Goal: Information Seeking & Learning: Understand process/instructions

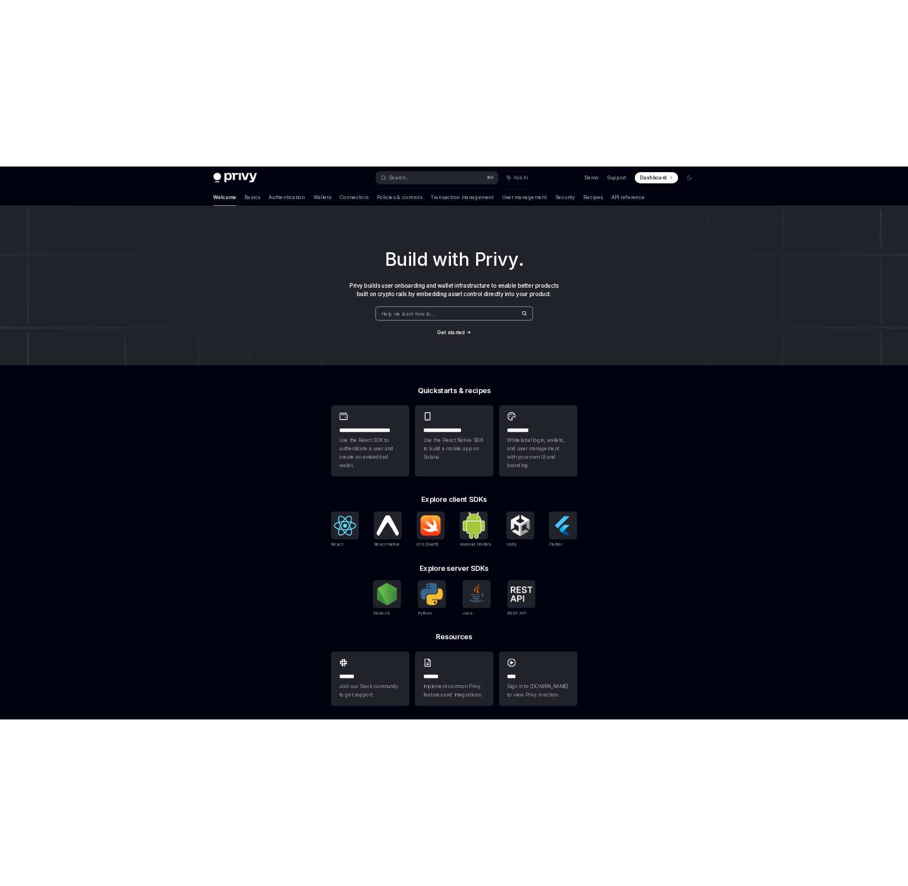
scroll to position [6, 0]
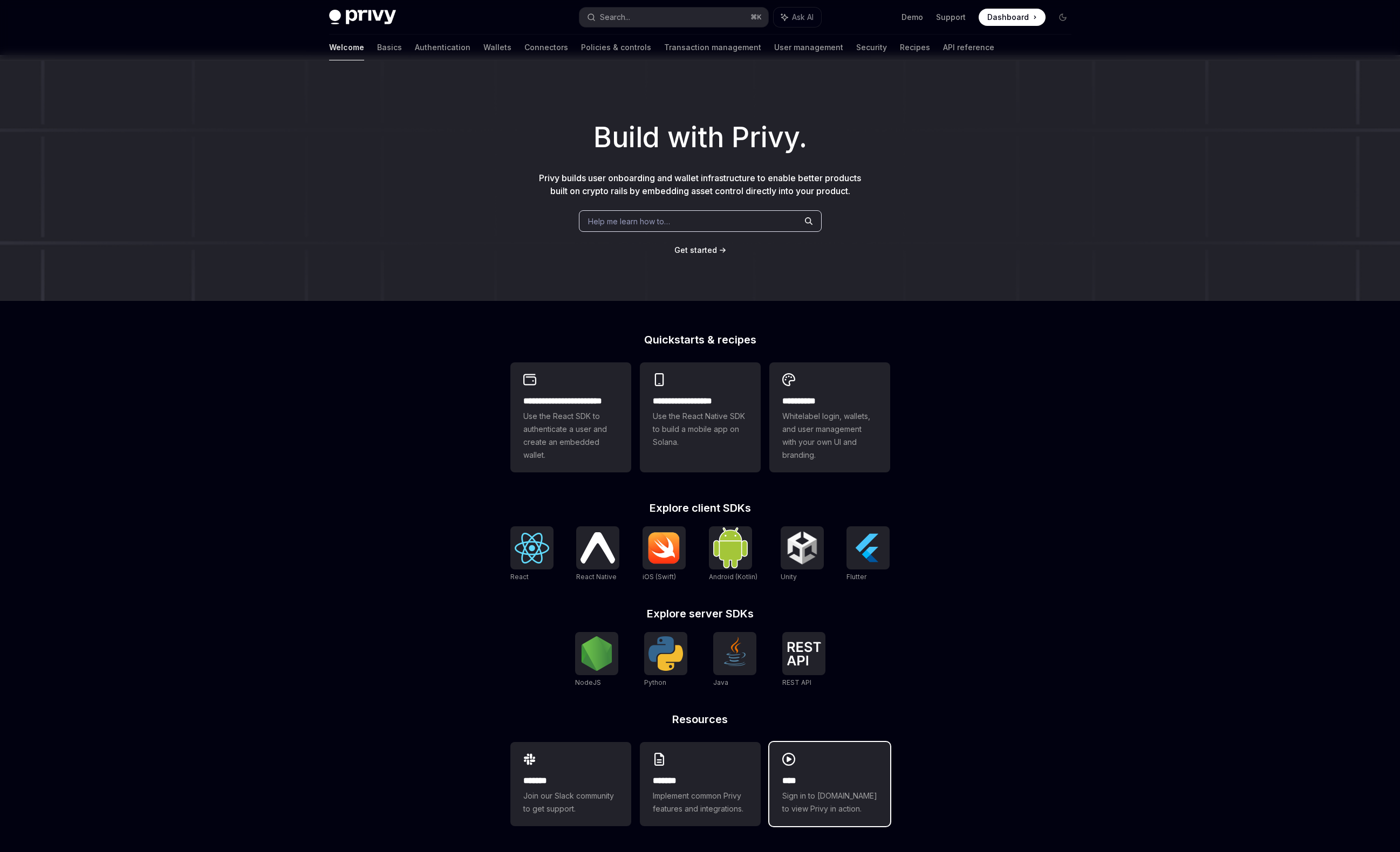
click at [799, 811] on span "Sign in to demo.privy.io to view Privy in action." at bounding box center [829, 802] width 95 height 26
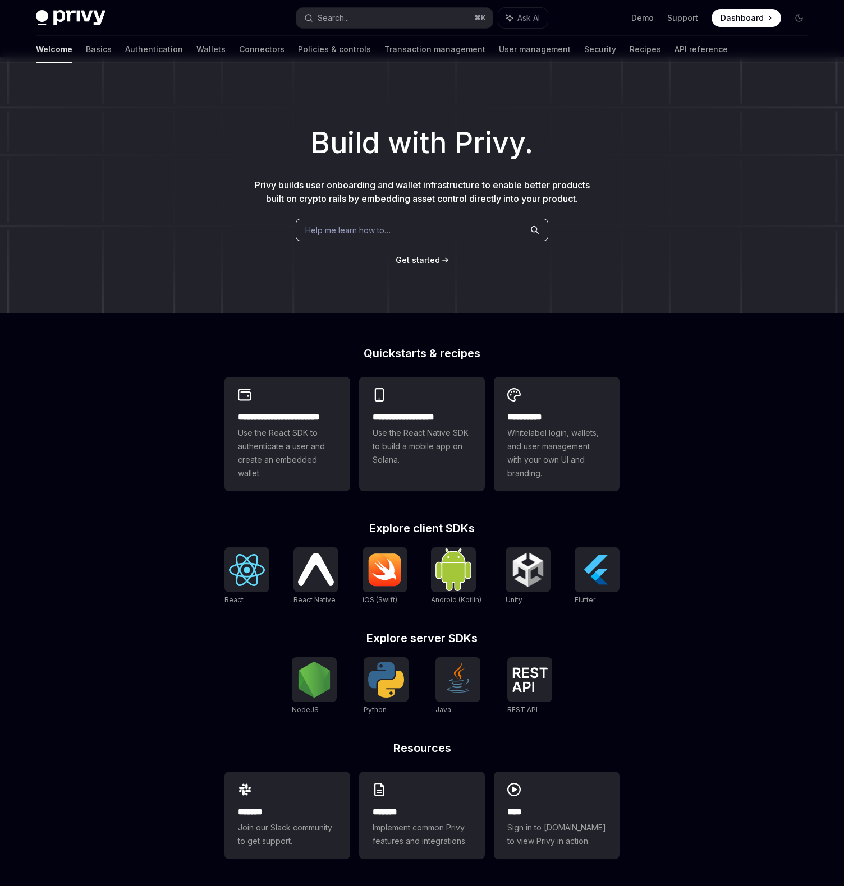
click at [150, 476] on div "**********" at bounding box center [422, 471] width 844 height 829
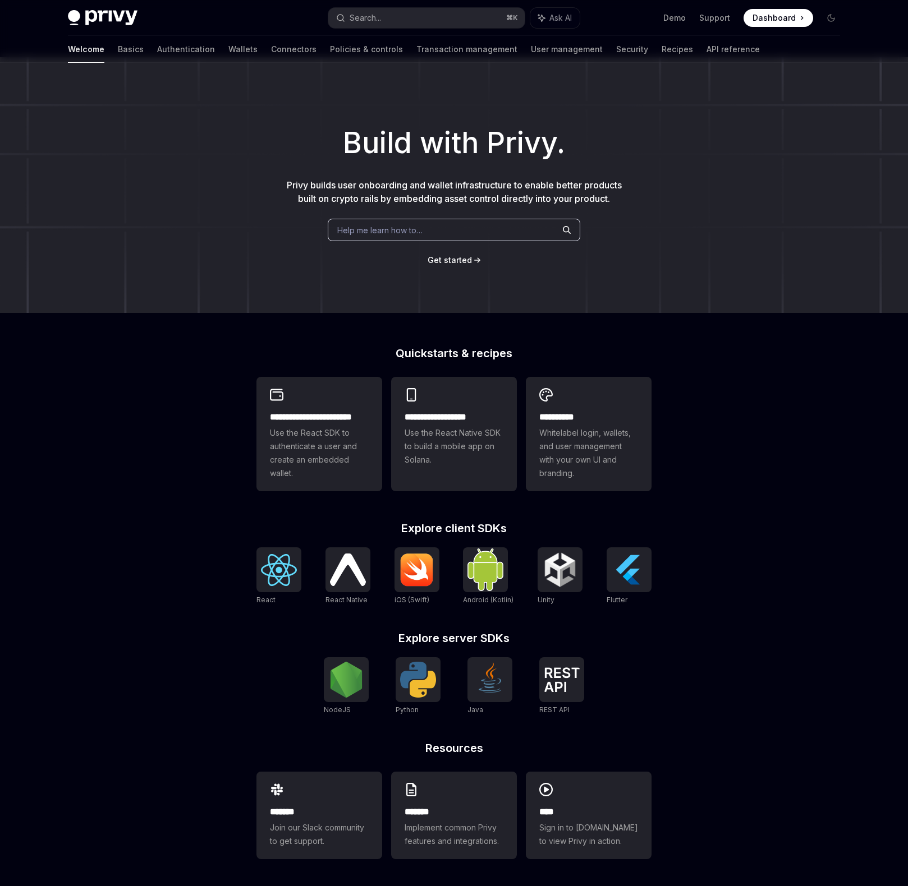
type textarea "*"
click at [99, 485] on div "**********" at bounding box center [454, 471] width 908 height 829
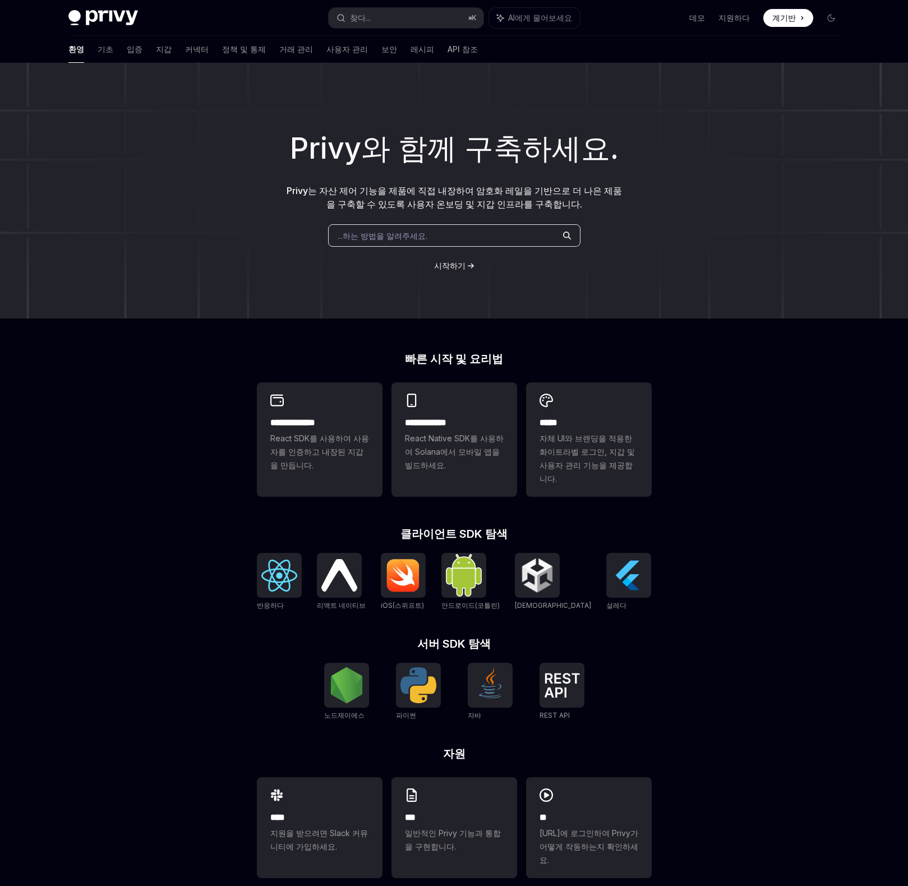
click at [384, 235] on font "...하는 방법을 알려주세요." at bounding box center [383, 236] width 90 height 10
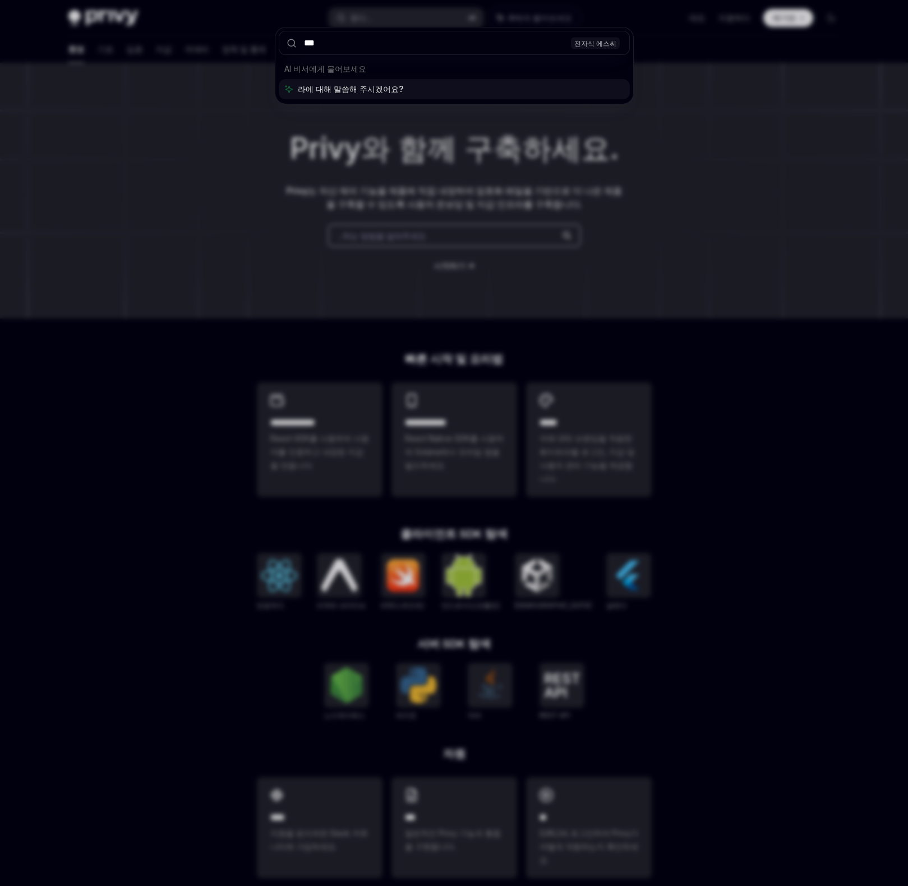
type input "****"
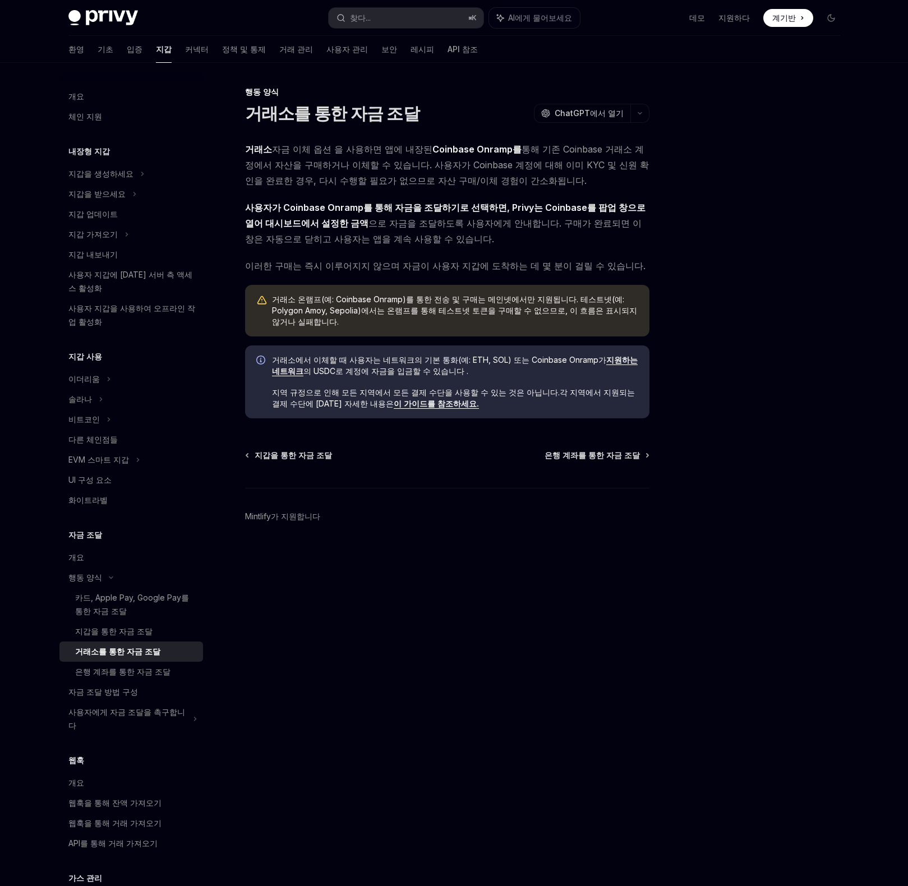
click at [440, 550] on footer "Mintlify가 지원합니다" at bounding box center [447, 536] width 404 height 97
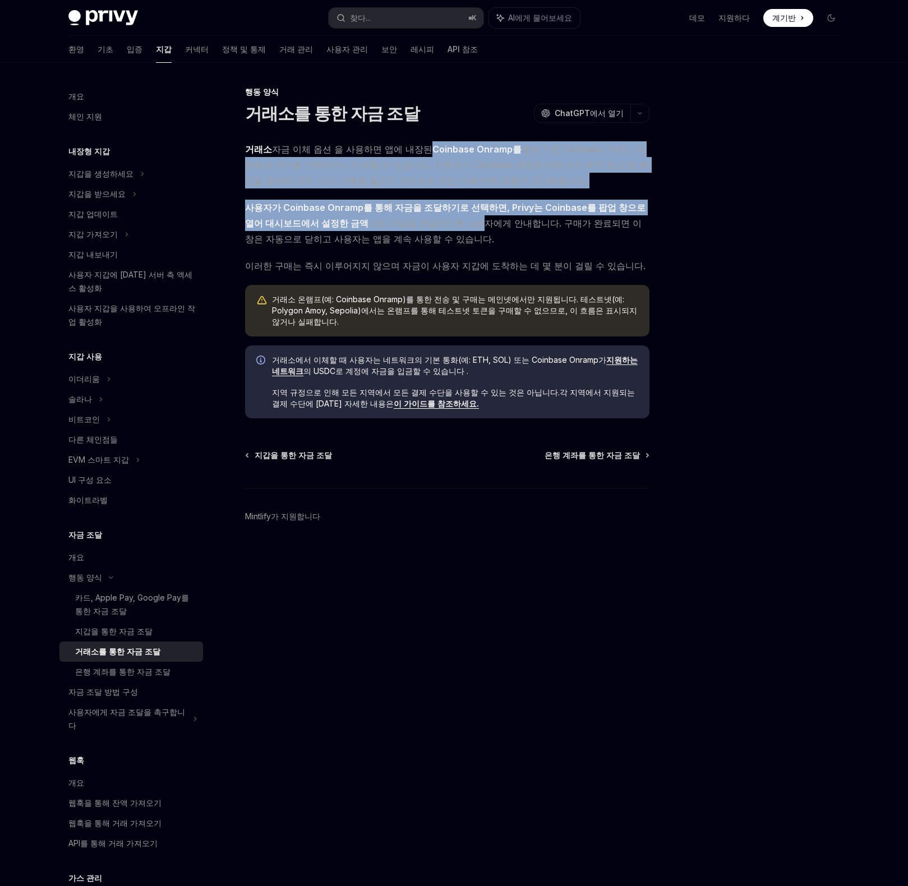
drag, startPoint x: 401, startPoint y: 150, endPoint x: 415, endPoint y: 231, distance: 81.3
click at [415, 231] on div "거래소 자금 이체 옵션 을 사용하면 앱에 내장된 Coinbase Onramp를 통해 기존 Coinbase 거래소 계정에서 자산을 구매하거나 이…" at bounding box center [447, 279] width 404 height 277
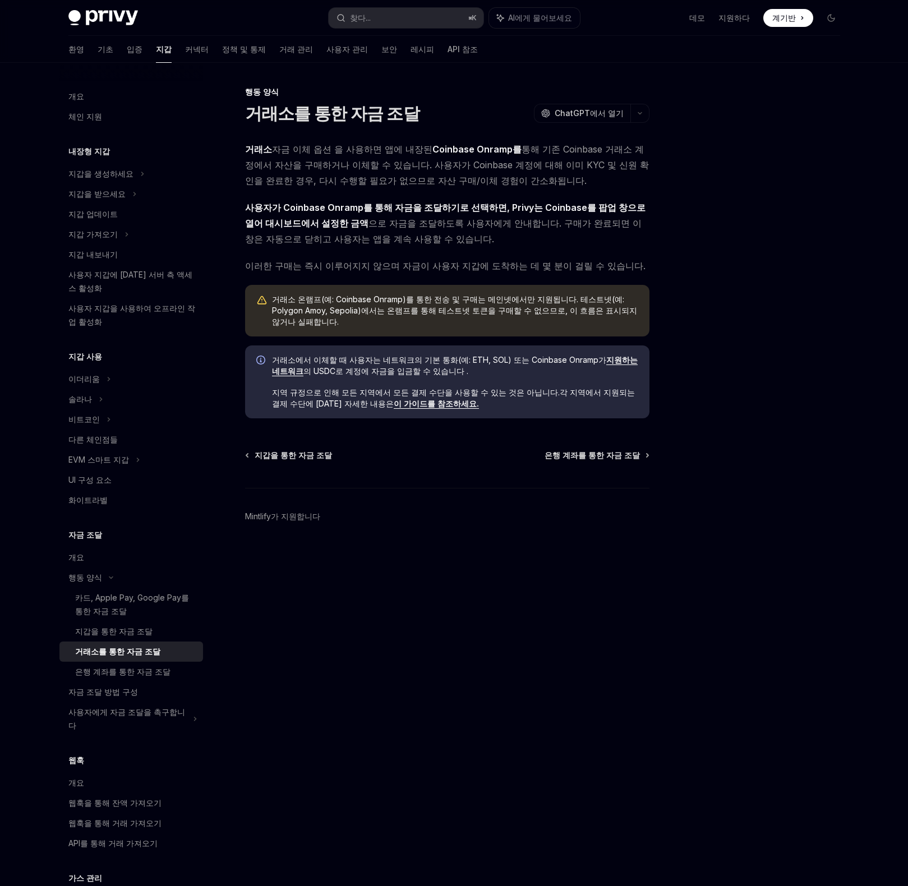
click at [414, 247] on div "거래소 자금 이체 옵션 을 사용하면 앱에 내장된 Coinbase Onramp를 통해 기존 Coinbase 거래소 계정에서 자산을 구매하거나 이…" at bounding box center [447, 279] width 404 height 277
click at [628, 257] on div "거래소 자금 이체 옵션 을 사용하면 앱에 내장된 Coinbase Onramp를 통해 기존 Coinbase 거래소 계정에서 자산을 구매하거나 이…" at bounding box center [447, 279] width 404 height 277
drag, startPoint x: 289, startPoint y: 300, endPoint x: 498, endPoint y: 300, distance: 208.1
click at [498, 300] on font "거래소 온램프(예: Coinbase Onramp)를 통한 전송 및 구매는 메인넷에서만 지원됩니다. 테스트넷(예: Polygon Amoy, Se…" at bounding box center [454, 310] width 365 height 32
click at [452, 306] on font "거래소 온램프(예: Coinbase Onramp)를 통한 전송 및 구매는 메인넷에서만 지원됩니다. 테스트넷(예: Polygon Amoy, Se…" at bounding box center [454, 310] width 365 height 32
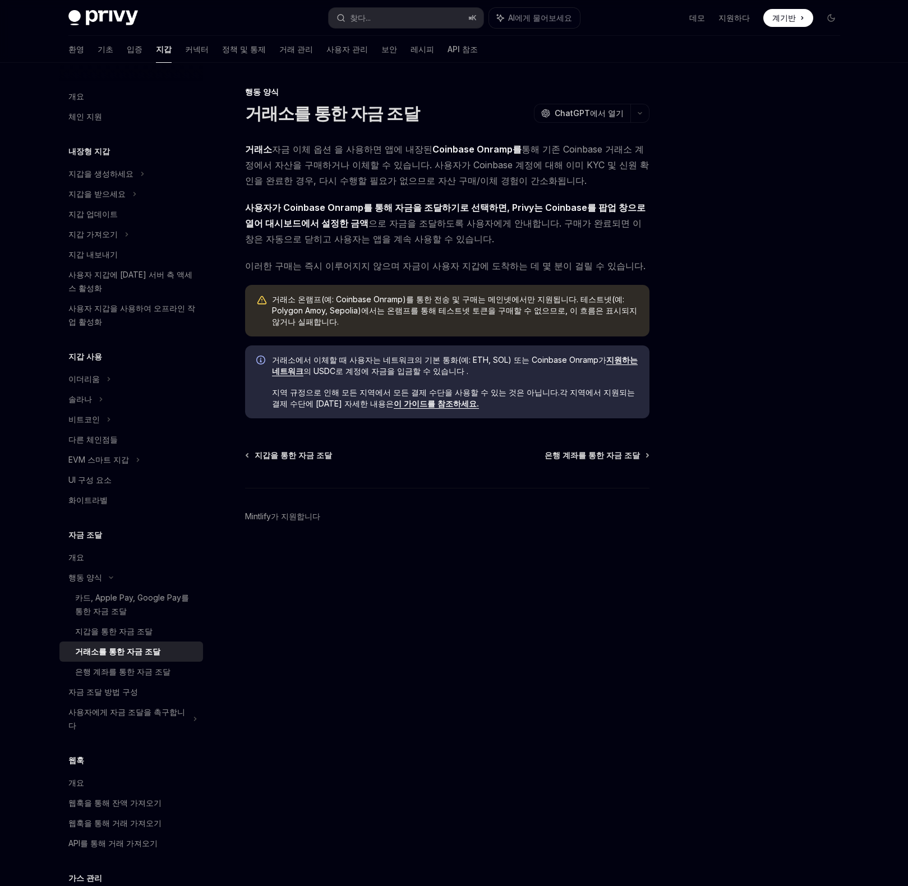
drag, startPoint x: 300, startPoint y: 349, endPoint x: 461, endPoint y: 356, distance: 161.1
click at [461, 356] on span "거래소에서 이체할 때 사용자는 네트워크의 기본 통화(예: ETH, SOL) 또는 Coinbase Onramp가 지원하는 네트워크 의 USDC로…" at bounding box center [455, 365] width 366 height 22
click at [438, 354] on span "거래소에서 이체할 때 사용자는 네트워크의 기본 통화(예: ETH, SOL) 또는 Coinbase Onramp가 지원하는 네트워크 의 USDC로…" at bounding box center [455, 365] width 366 height 22
drag, startPoint x: 281, startPoint y: 381, endPoint x: 471, endPoint y: 383, distance: 189.6
click at [471, 388] on font "지역 규정으로 인해 모든 지역에서 모든 결제 수단을 사용할 수 있는 것은 아닙니다." at bounding box center [416, 393] width 288 height 10
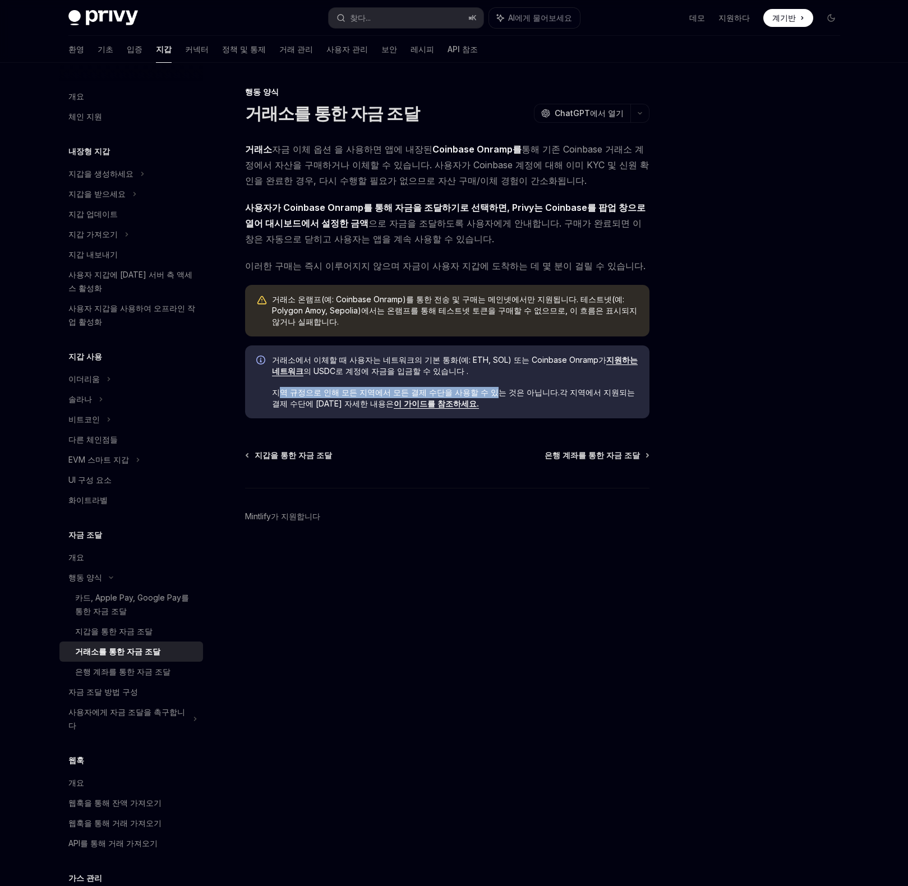
click at [471, 388] on font "지역 규정으로 인해 모든 지역에서 모든 결제 수단을 사용할 수 있는 것은 아닙니다." at bounding box center [416, 393] width 288 height 10
click at [516, 388] on font "지역 규정으로 인해 모든 지역에서 모든 결제 수단을 사용할 수 있는 것은 아닙니다." at bounding box center [416, 393] width 288 height 10
click at [589, 450] on font "은행 계좌를 통한 자금 조달" at bounding box center [592, 455] width 95 height 10
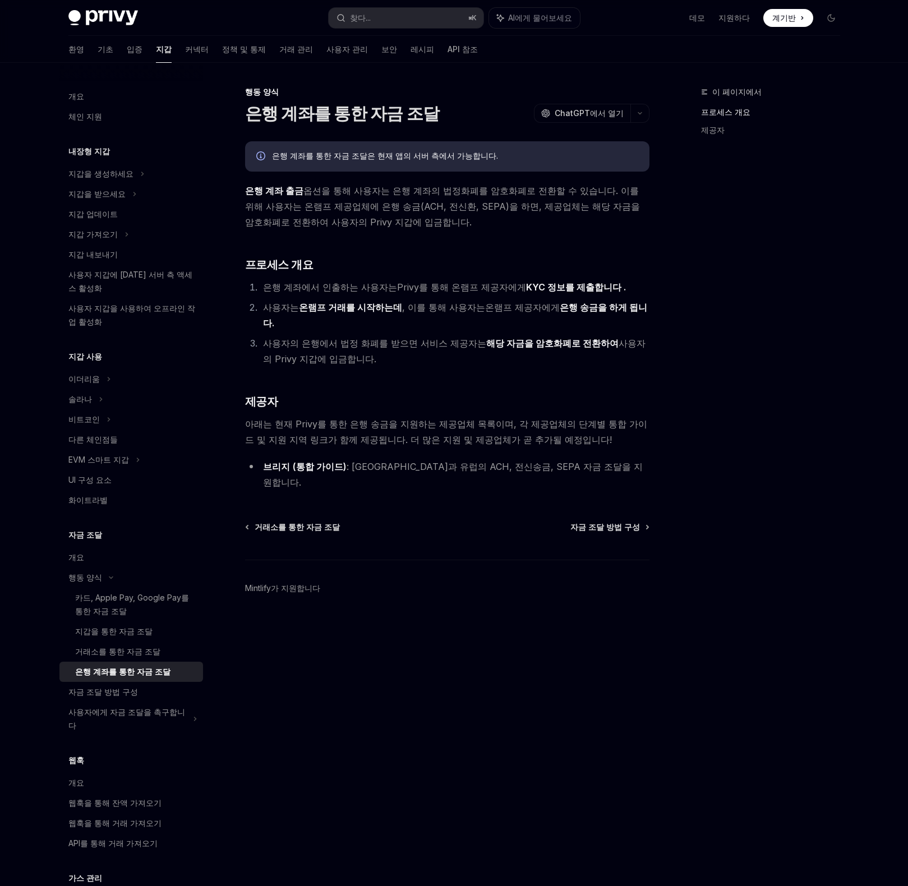
click at [528, 560] on footer "Mintlify가 지원합니다" at bounding box center [447, 608] width 404 height 97
click at [605, 522] on font "자금 조달 방법 구성" at bounding box center [605, 527] width 70 height 10
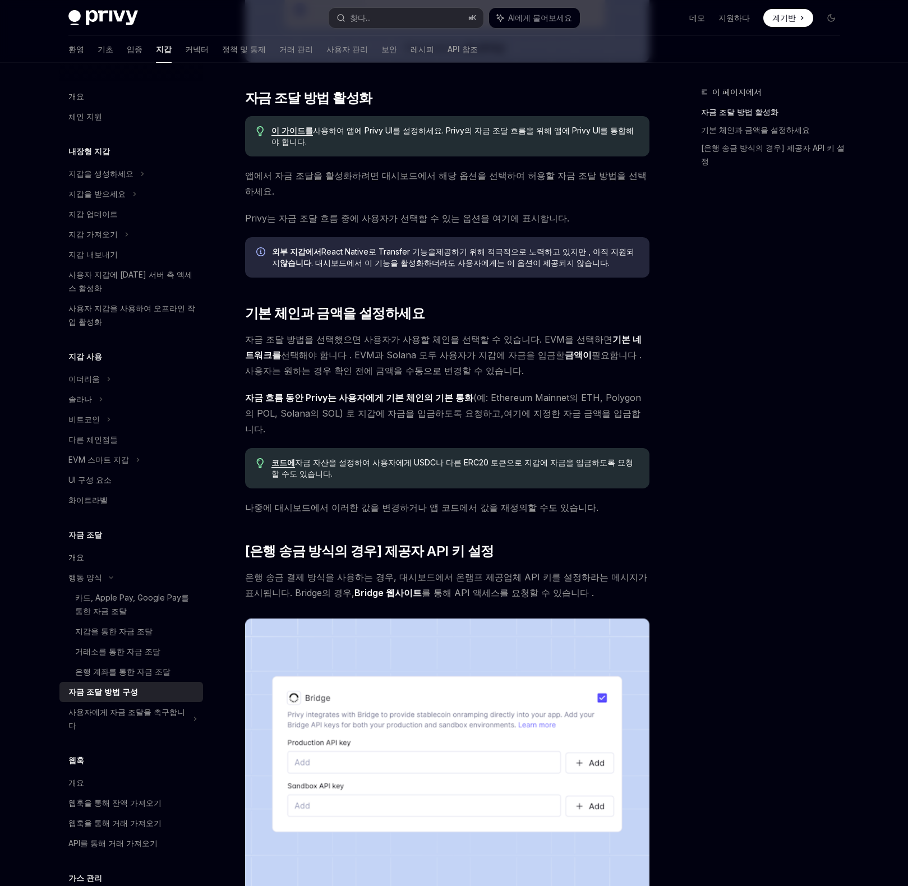
scroll to position [563, 0]
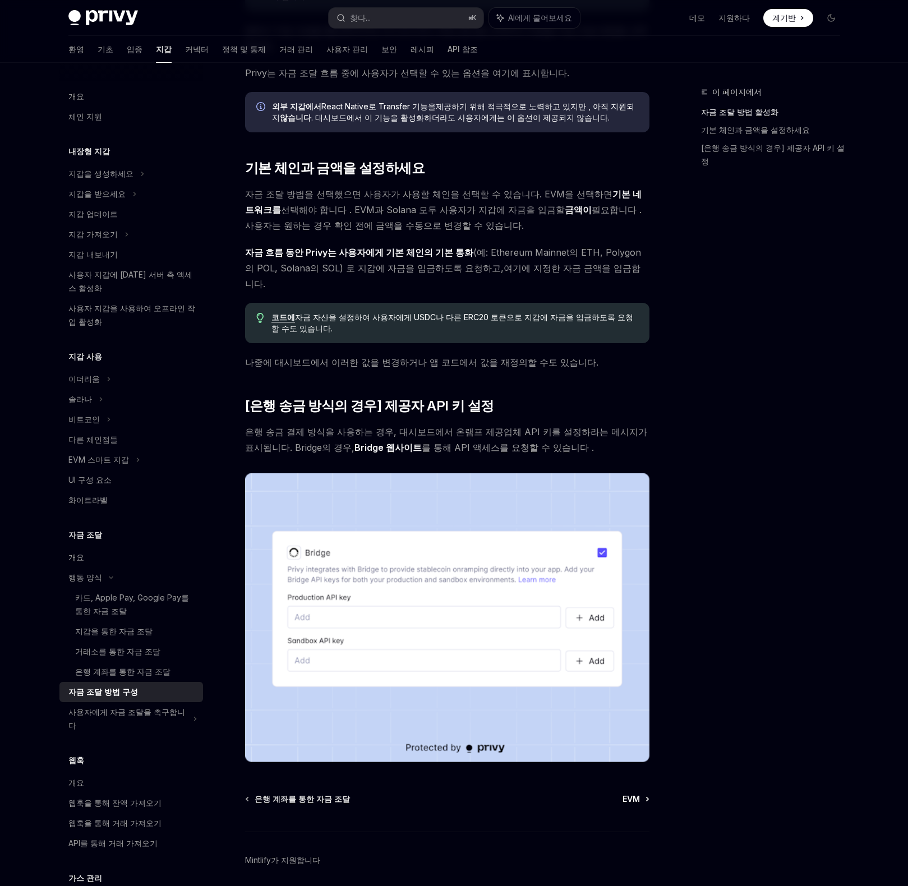
click at [637, 794] on font "EVM" at bounding box center [631, 799] width 17 height 10
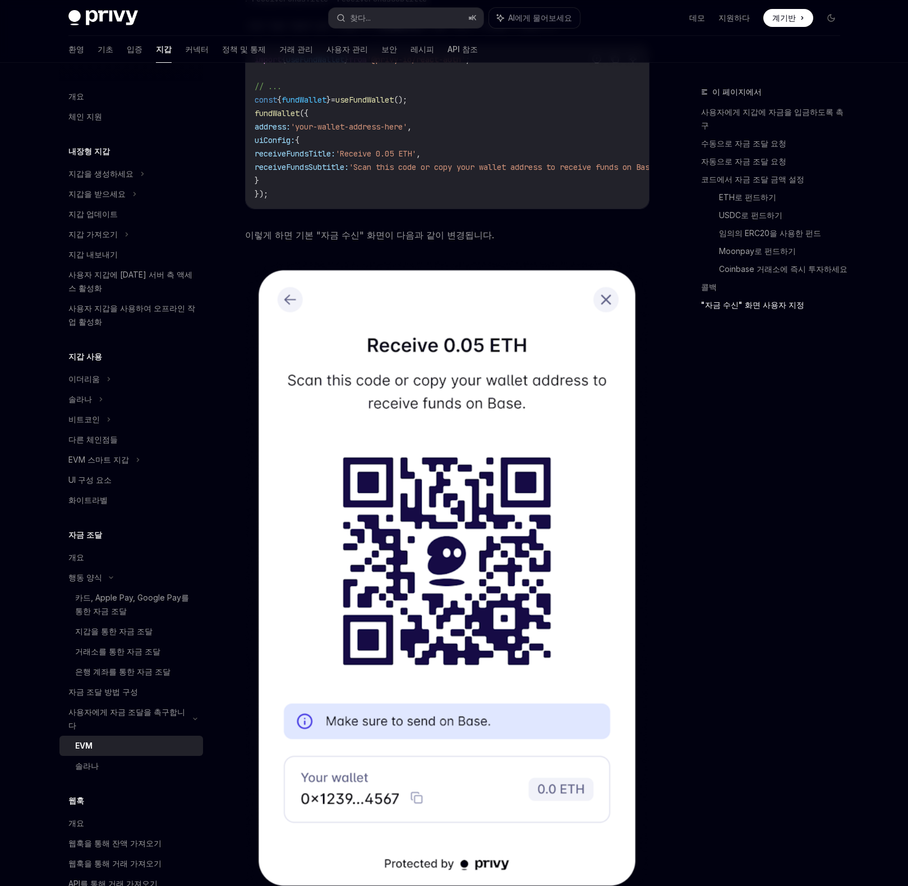
scroll to position [3057, 0]
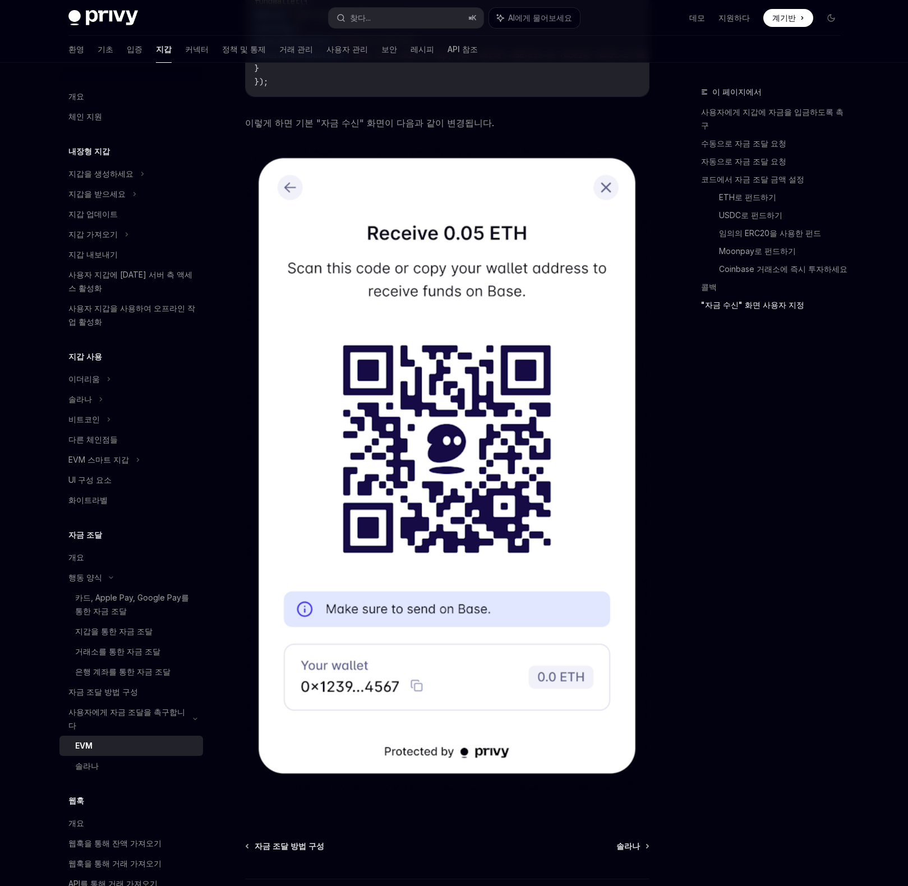
click at [746, 582] on div "이 페이지에서 사용자에게 지갑에 자금을 입금하도록 촉구 수동으로 자금 조달 요청 자동으로 자금 조달 요청 코드에서 자금 조달 금액 설정 ETH…" at bounding box center [764, 485] width 171 height 801
click at [763, 584] on div "이 페이지에서 사용자에게 지갑에 자금을 입금하도록 촉구 수동으로 자금 조달 요청 자동으로 자금 조달 요청 코드에서 자금 조달 금액 설정 ETH…" at bounding box center [764, 485] width 171 height 801
click at [612, 149] on img at bounding box center [447, 470] width 404 height 643
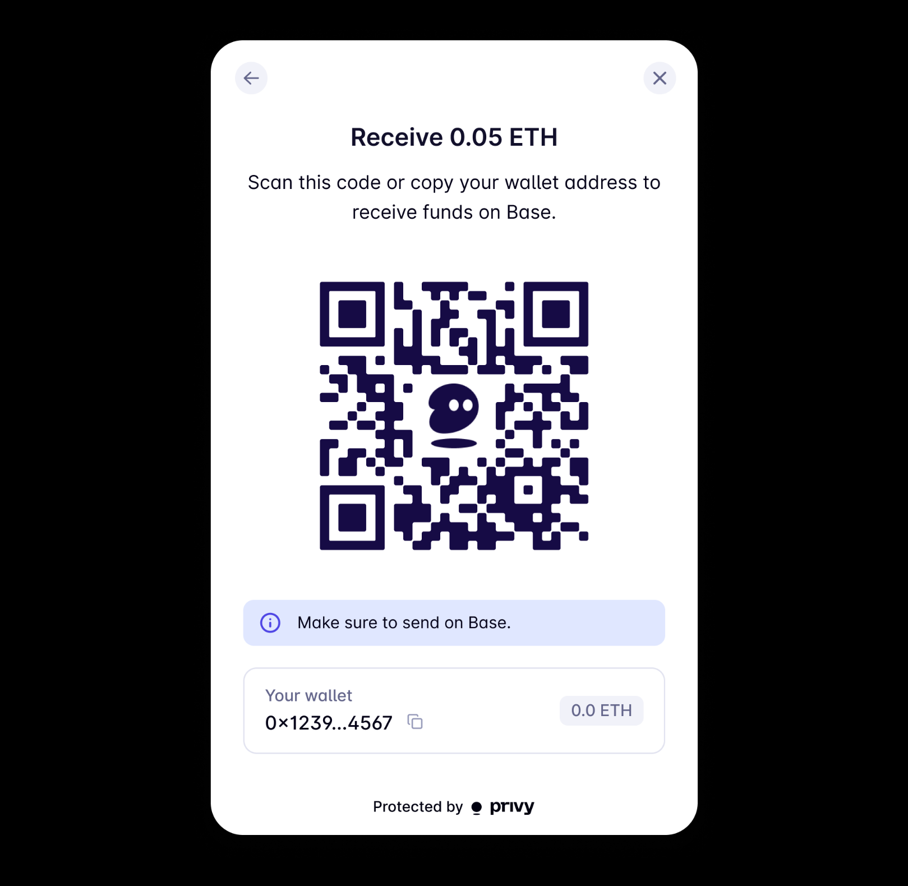
click at [656, 72] on img at bounding box center [454, 443] width 522 height 830
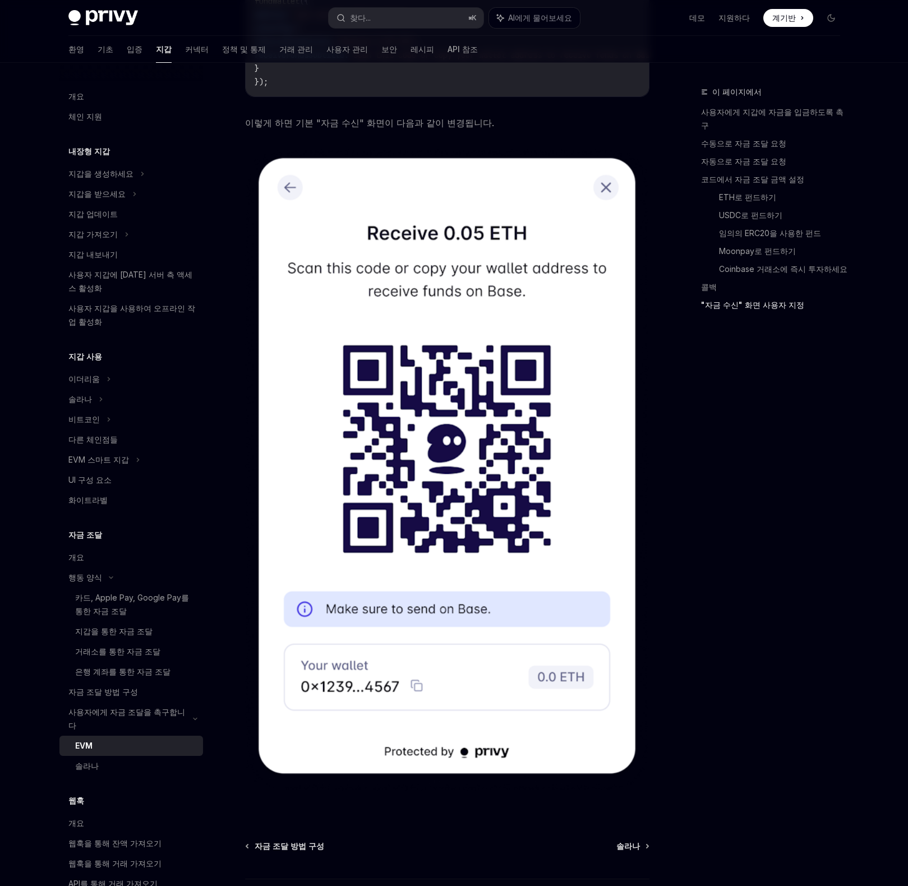
click at [648, 397] on img at bounding box center [447, 470] width 404 height 643
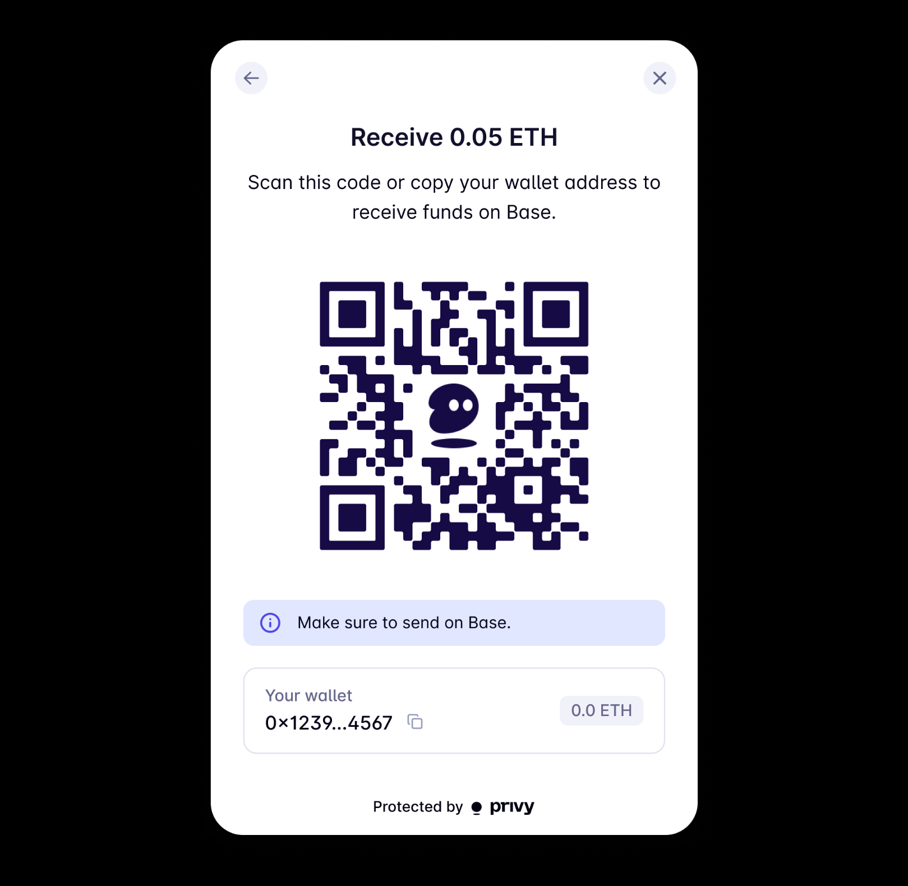
click at [766, 392] on div at bounding box center [454, 443] width 908 height 886
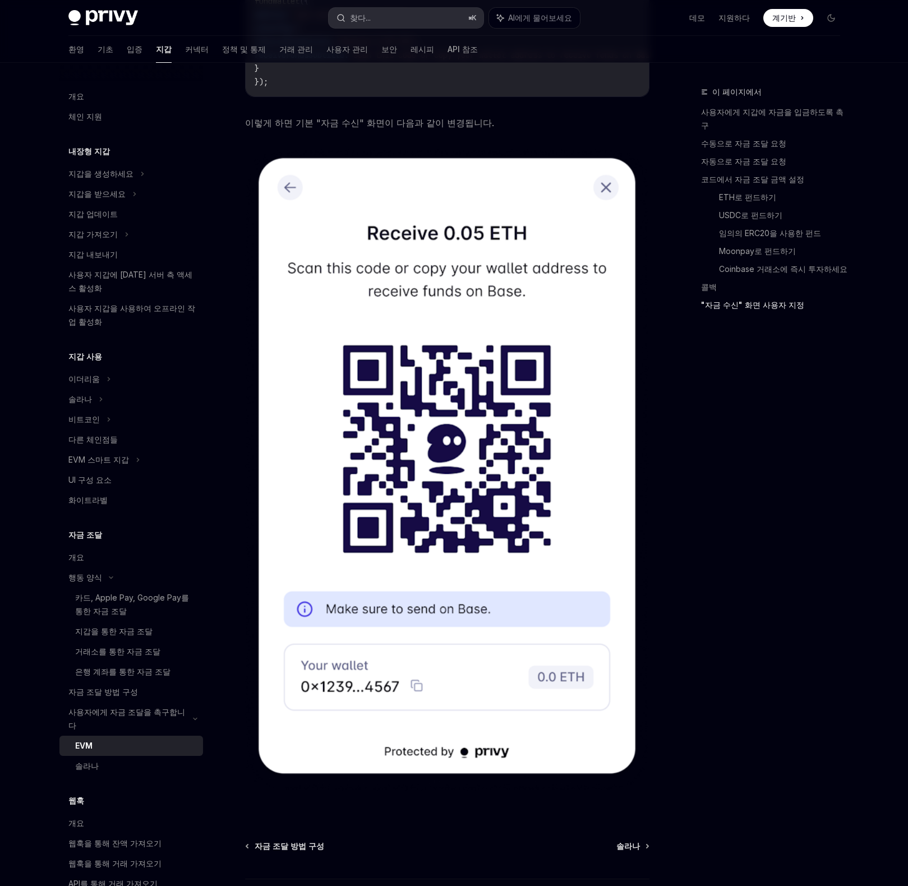
type textarea "*"
